Goal: Answer question/provide support

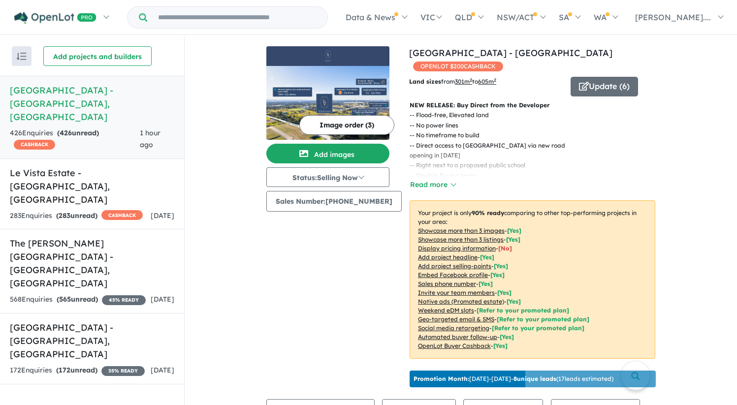
scroll to position [1, 0]
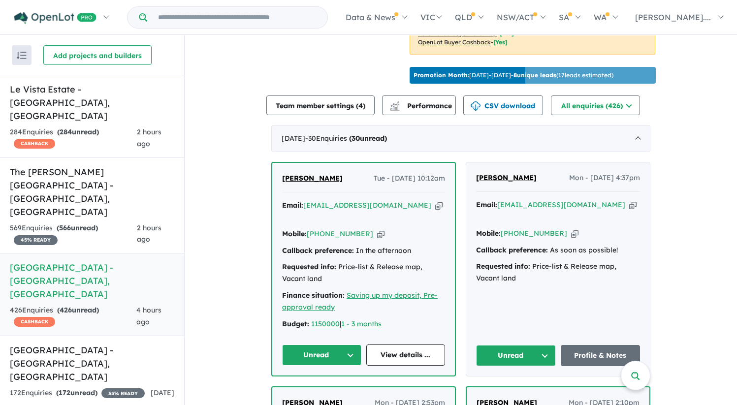
scroll to position [352, 0]
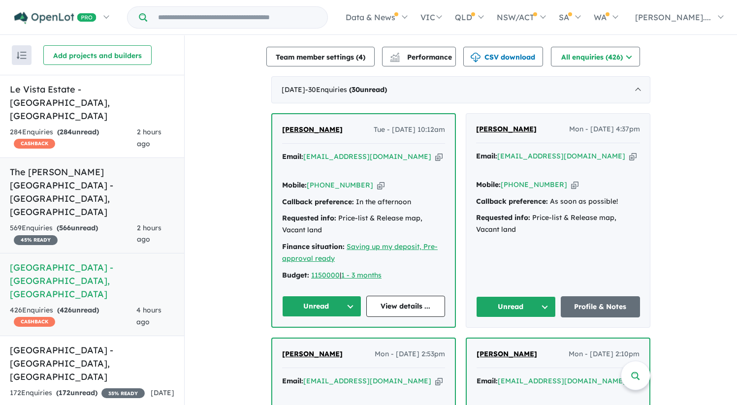
click at [66, 165] on h5 "The Rickard Gardens Estate - Leppington , NSW" at bounding box center [92, 191] width 164 height 53
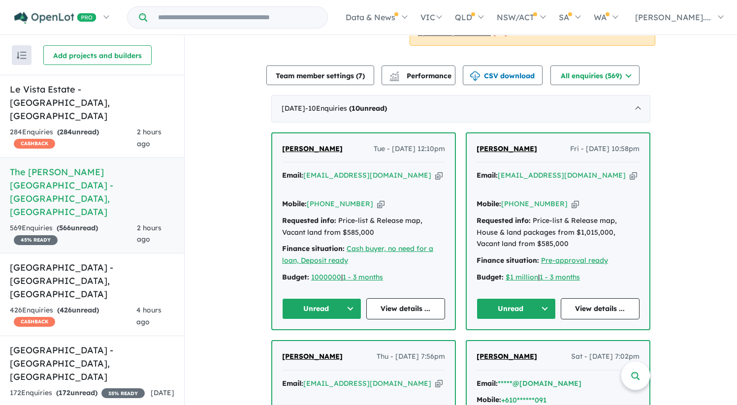
scroll to position [349, 0]
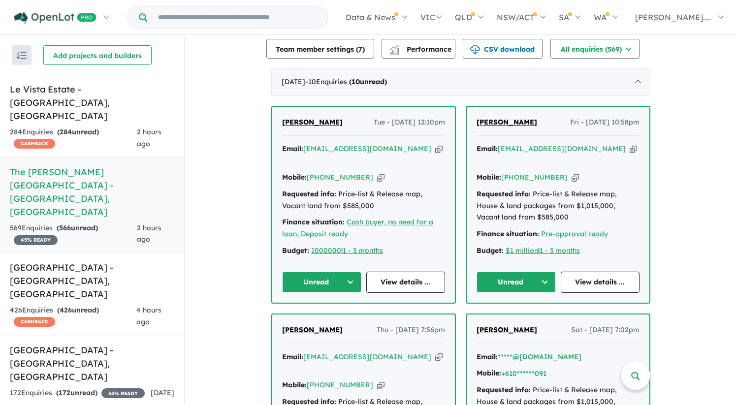
click at [300, 118] on span "Abdul rash" at bounding box center [312, 122] width 61 height 9
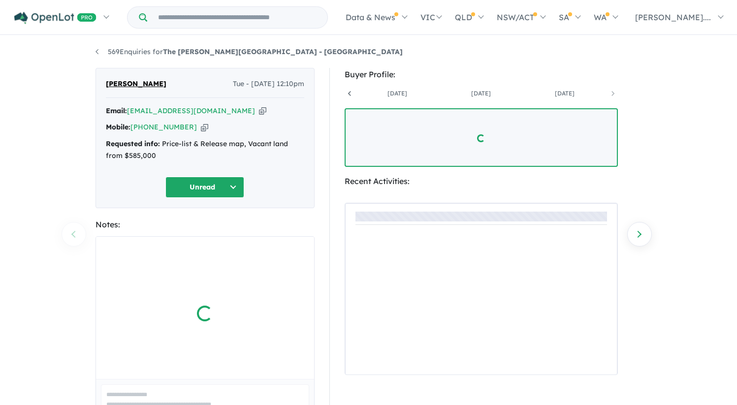
scroll to position [0, 157]
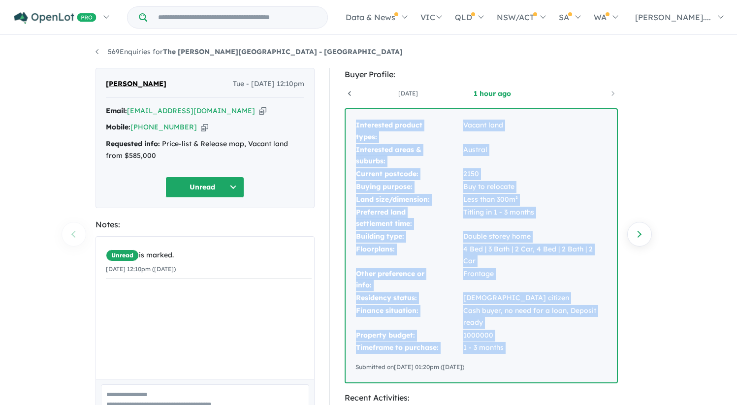
drag, startPoint x: 356, startPoint y: 126, endPoint x: 562, endPoint y: 347, distance: 301.3
click at [562, 347] on div "Interested product types: Vacant land Interested areas & suburbs: [GEOGRAPHIC_D…" at bounding box center [481, 245] width 271 height 273
copy tbody "Interested product types: Vacant land Interested areas & suburbs: Austral Curre…"
